Goal: Information Seeking & Learning: Find specific fact

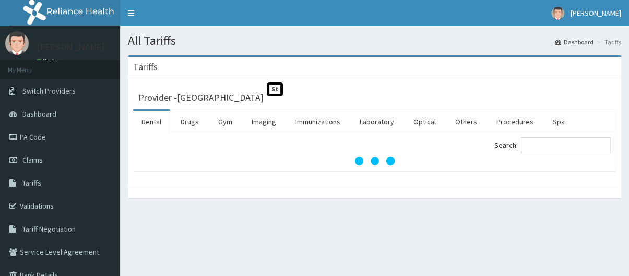
click at [536, 125] on ul "Dental Drugs Gym Imaging Immunizations Laboratory Optical Others Procedures Spa" at bounding box center [374, 120] width 483 height 23
click at [534, 143] on input "Search:" at bounding box center [566, 145] width 90 height 16
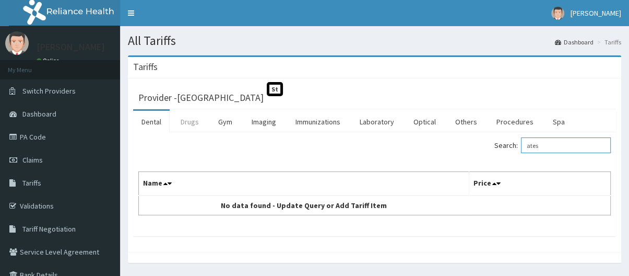
type input "ates"
click at [182, 121] on link "Drugs" at bounding box center [189, 122] width 35 height 22
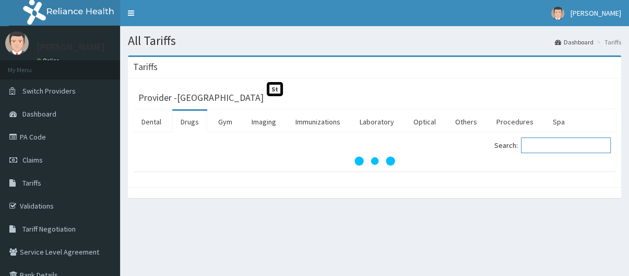
click at [532, 144] on input "Search:" at bounding box center [566, 145] width 90 height 16
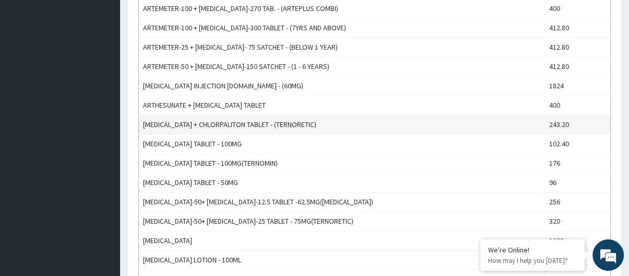
scroll to position [835, 0]
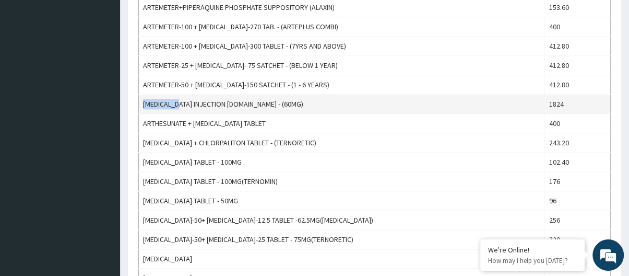
drag, startPoint x: 182, startPoint y: 102, endPoint x: 138, endPoint y: 105, distance: 43.9
click at [139, 105] on td "[MEDICAL_DATA] INJECTION [DOMAIN_NAME] - (60MG)" at bounding box center [341, 103] width 405 height 19
copy td "[MEDICAL_DATA]"
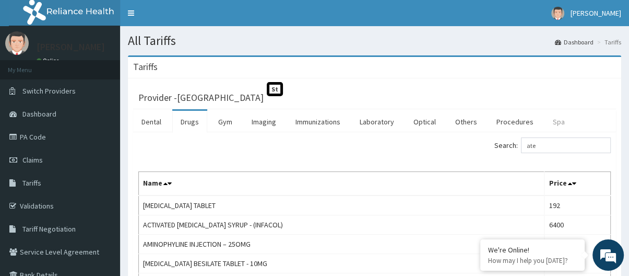
scroll to position [0, 0]
drag, startPoint x: 552, startPoint y: 140, endPoint x: 518, endPoint y: 149, distance: 34.9
click at [518, 149] on label "Search: ate" at bounding box center [552, 145] width 116 height 16
paste input "[MEDICAL_DATA]"
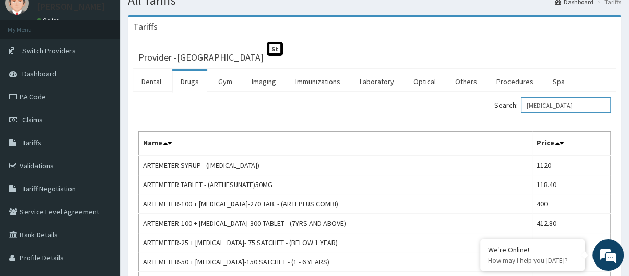
scroll to position [157, 0]
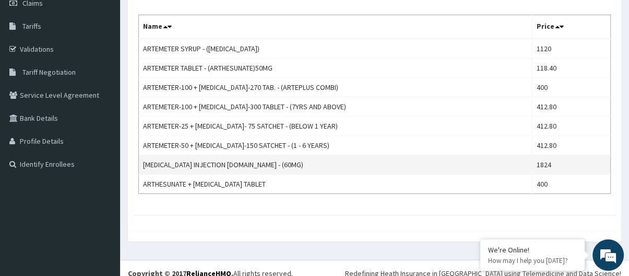
type input "[MEDICAL_DATA]"
